Goal: Task Accomplishment & Management: Manage account settings

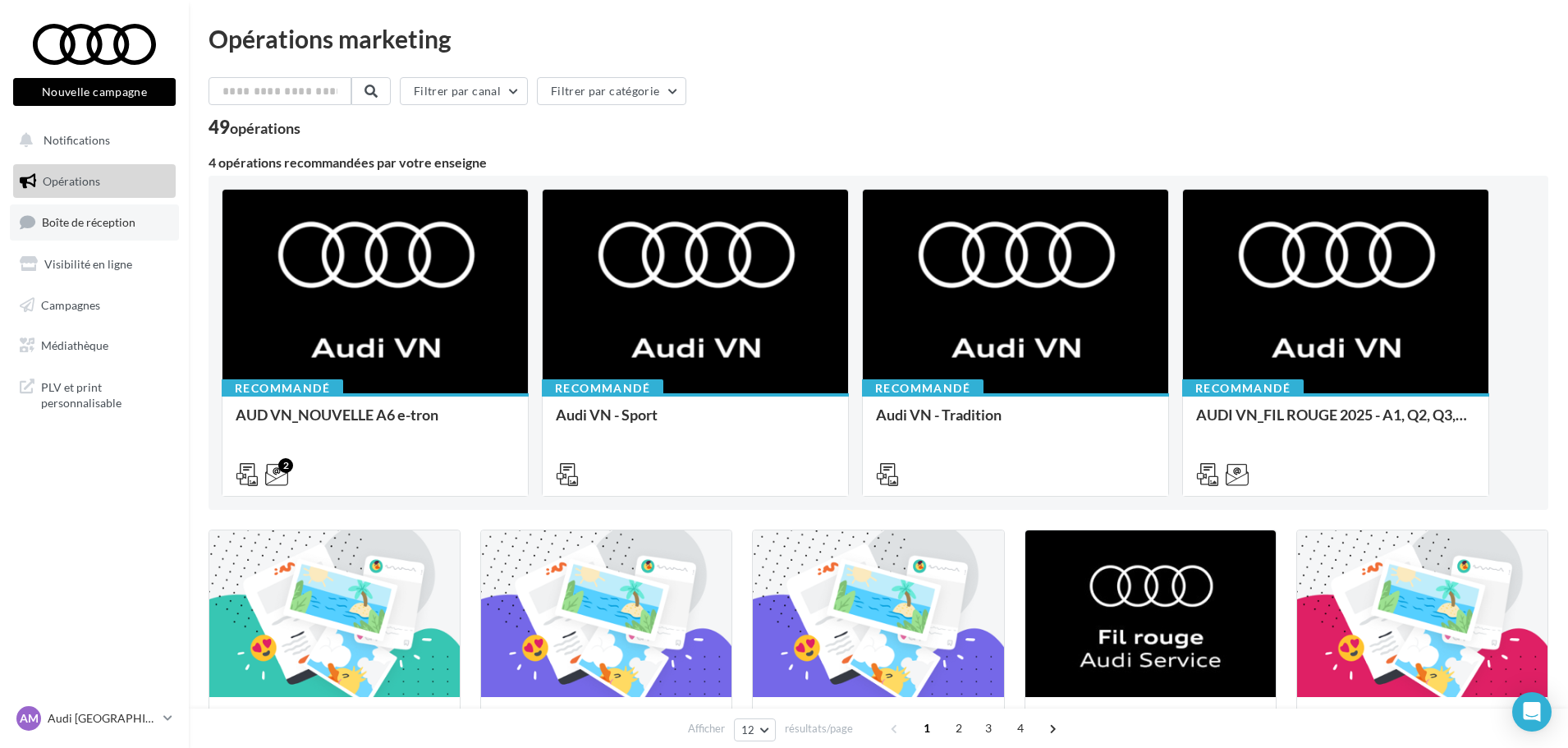
click at [121, 204] on link "Boîte de réception" at bounding box center [94, 222] width 169 height 35
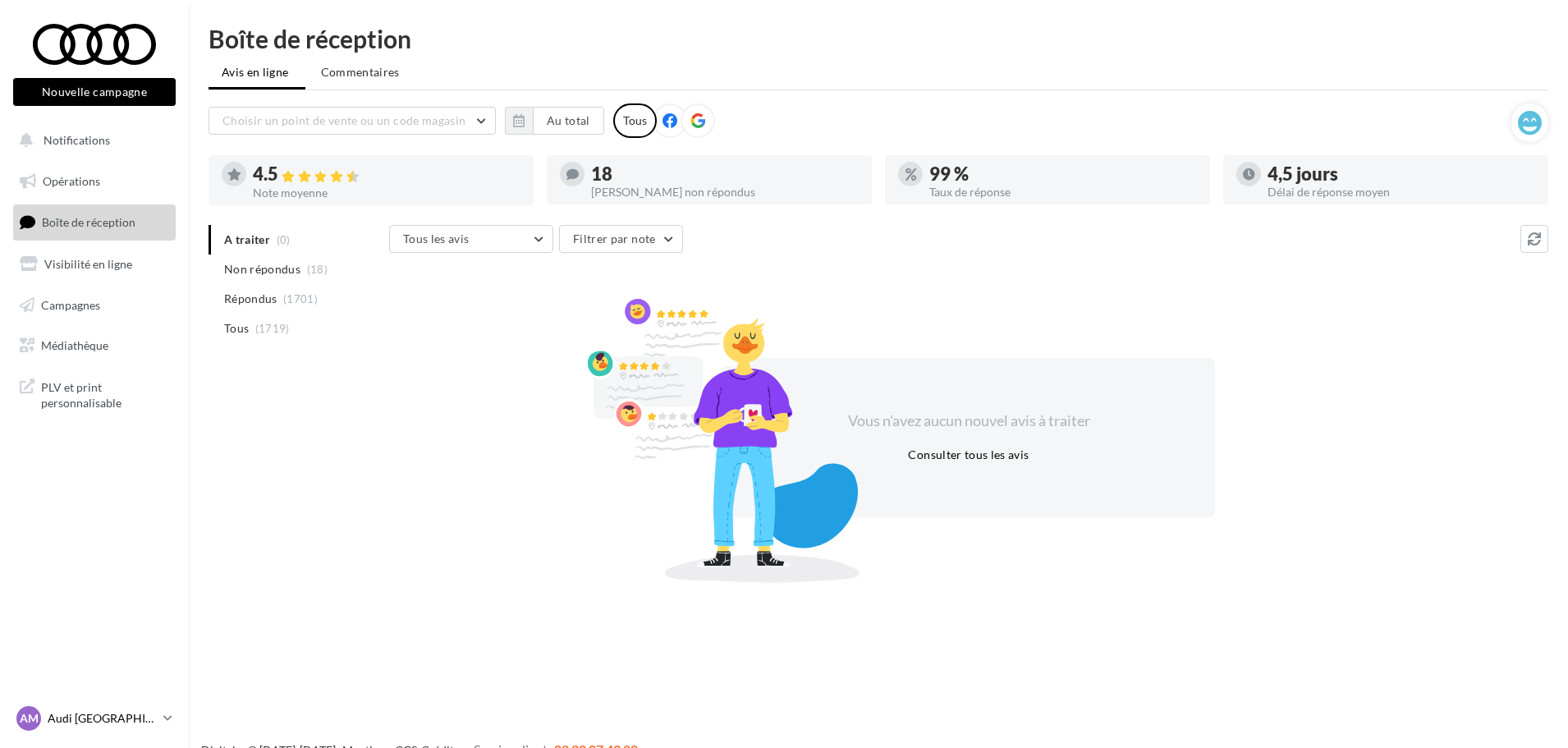
click at [95, 715] on p "Audi [GEOGRAPHIC_DATA]" at bounding box center [102, 719] width 109 height 17
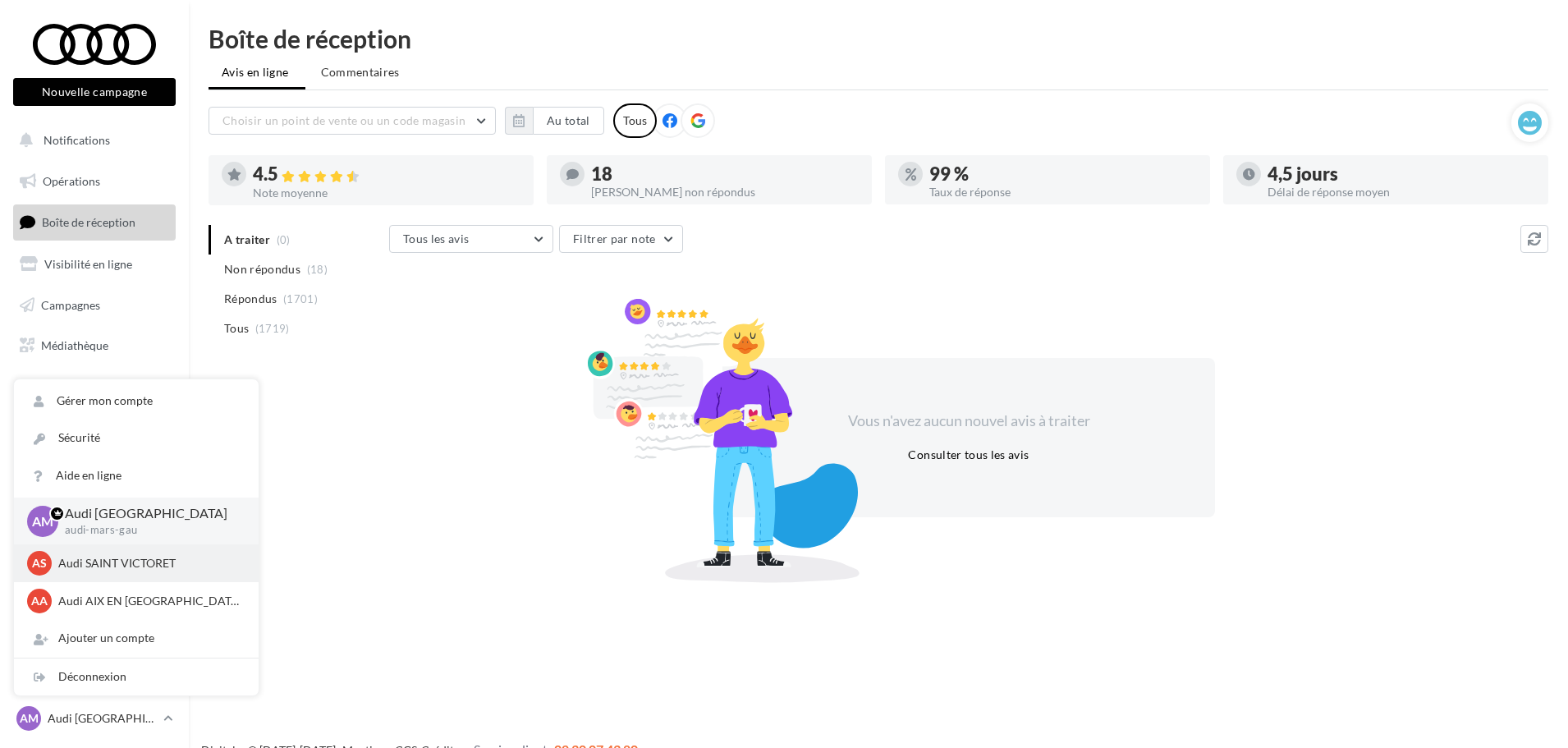
click at [142, 556] on p "Audi SAINT VICTORET" at bounding box center [148, 563] width 181 height 17
